Goal: Task Accomplishment & Management: Use online tool/utility

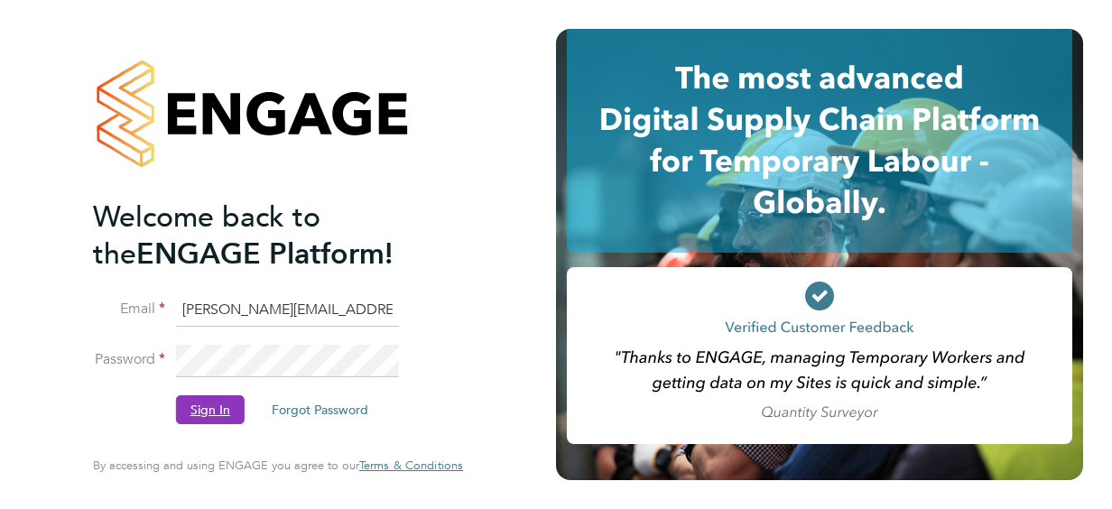
click at [196, 411] on button "Sign In" at bounding box center [210, 409] width 69 height 29
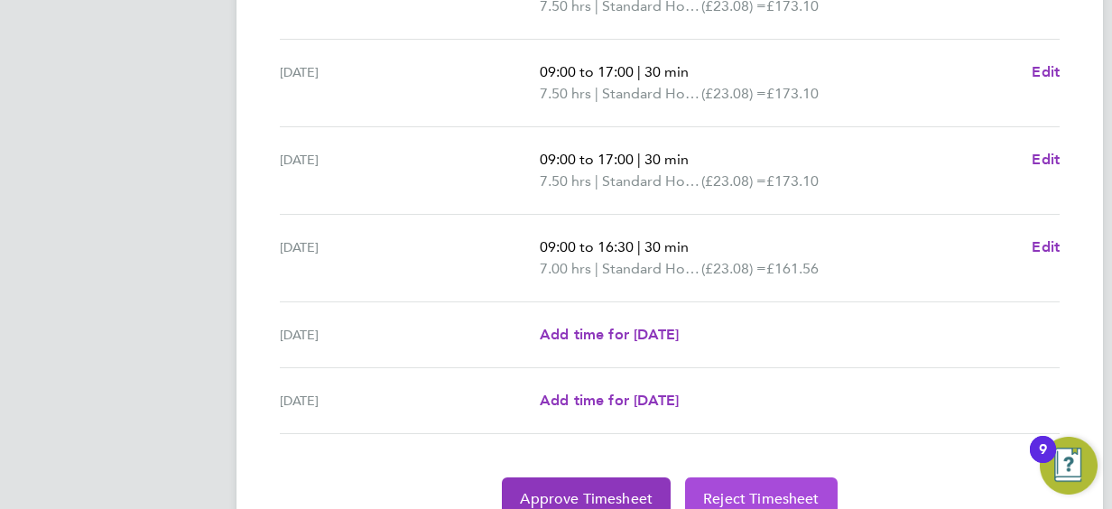
scroll to position [806, 0]
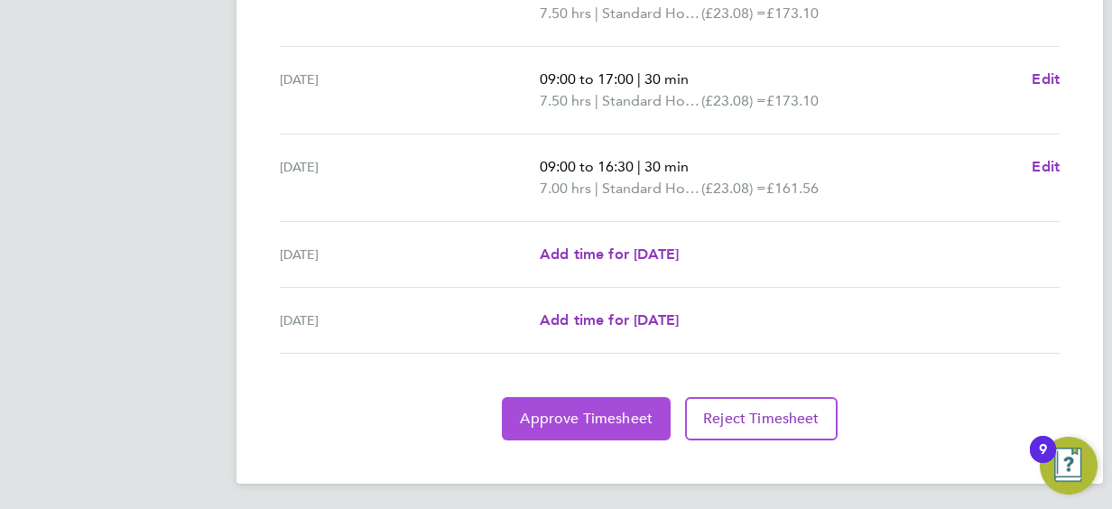
click at [579, 429] on button "Approve Timesheet" at bounding box center [586, 418] width 169 height 43
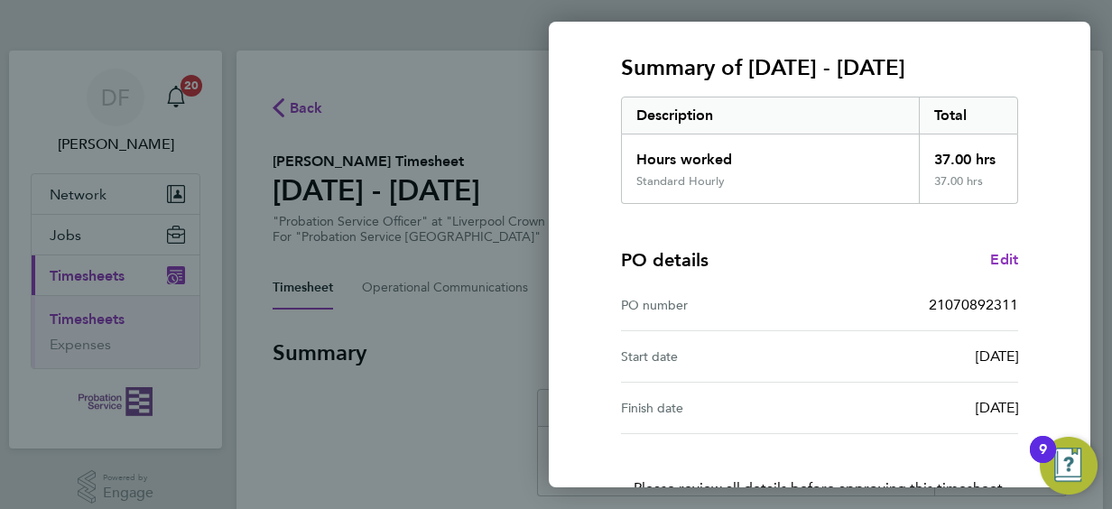
scroll to position [354, 0]
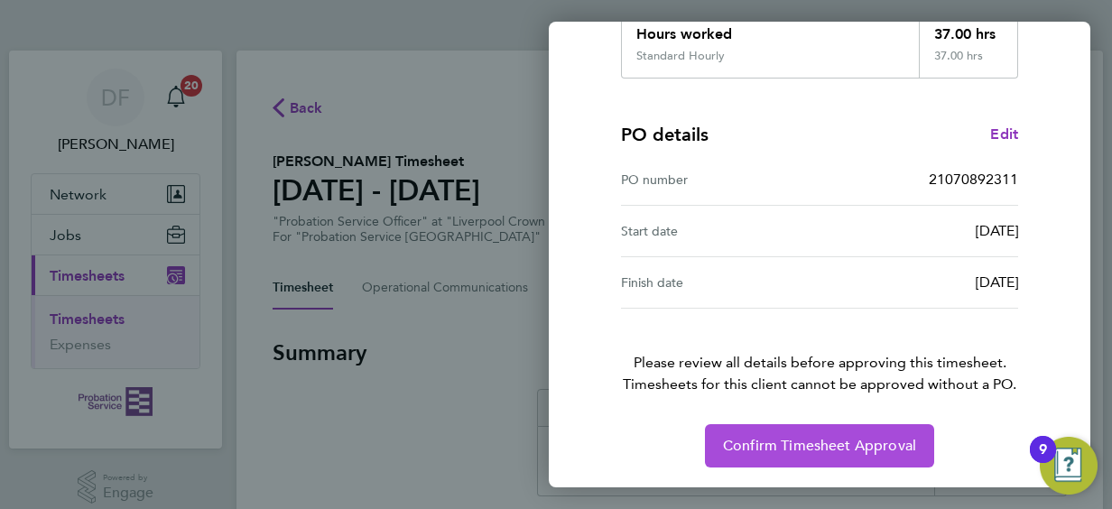
click at [793, 432] on button "Confirm Timesheet Approval" at bounding box center [819, 445] width 229 height 43
